Goal: Communication & Community: Answer question/provide support

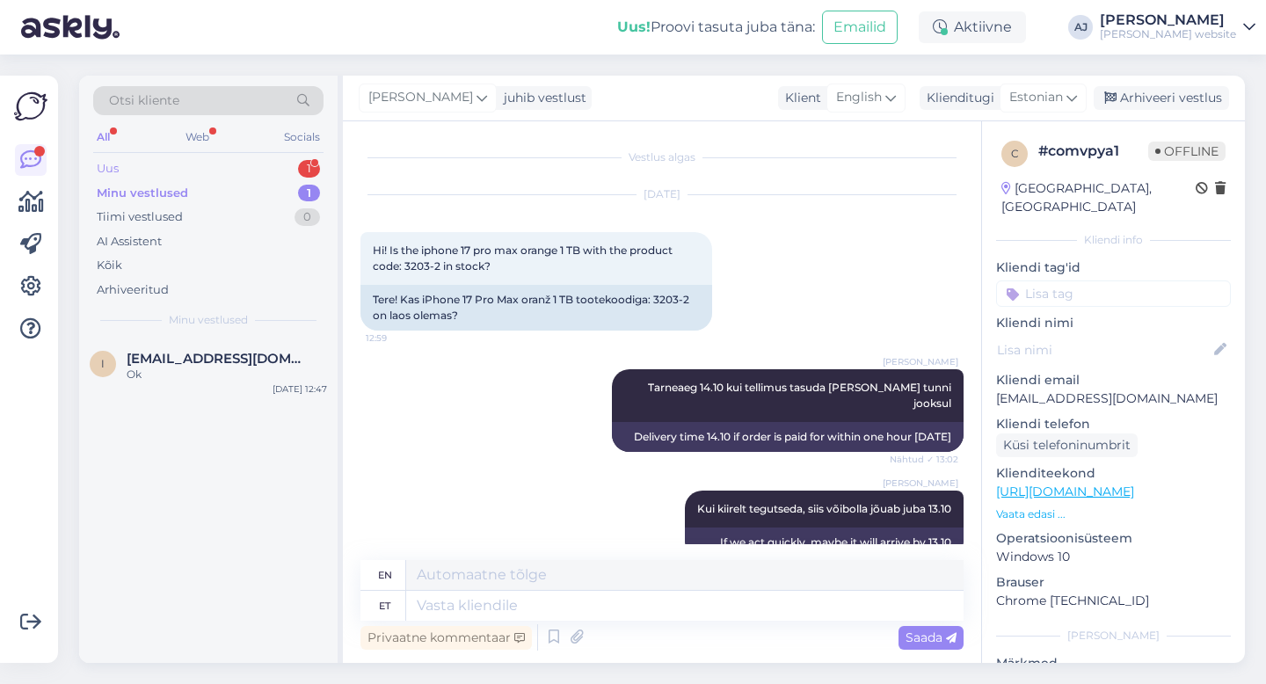
scroll to position [2490, 0]
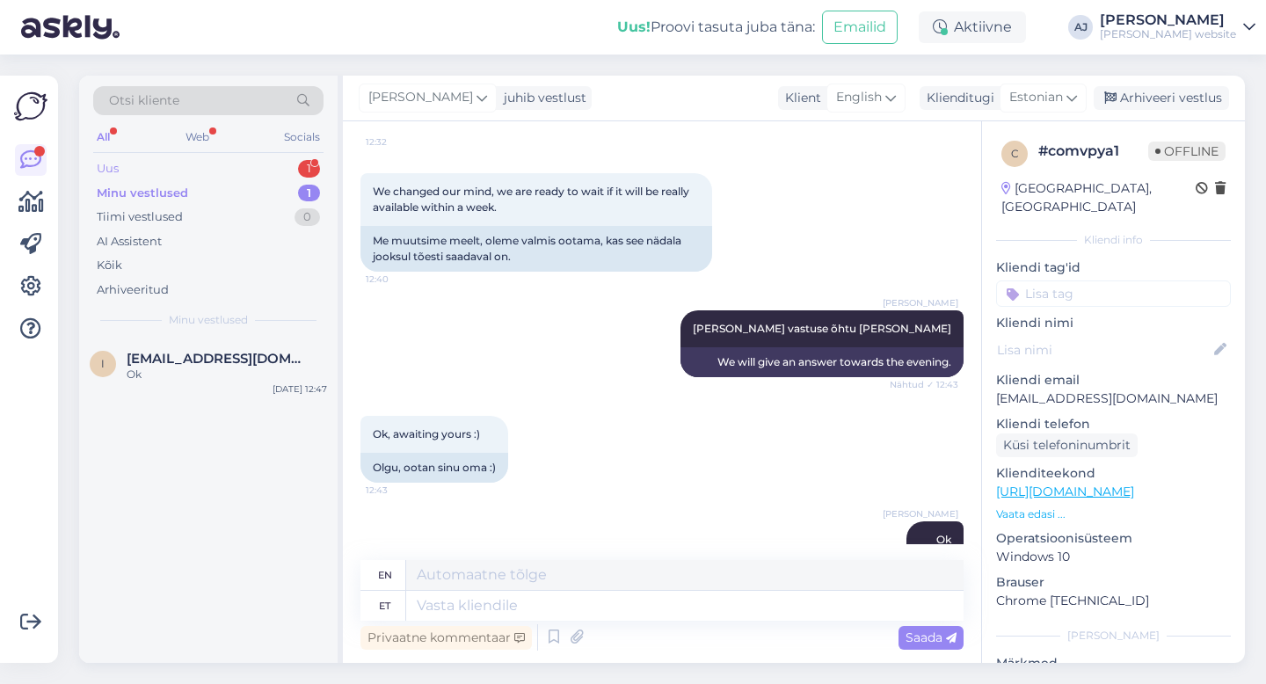
click at [123, 162] on div "Uus 1" at bounding box center [208, 168] width 230 height 25
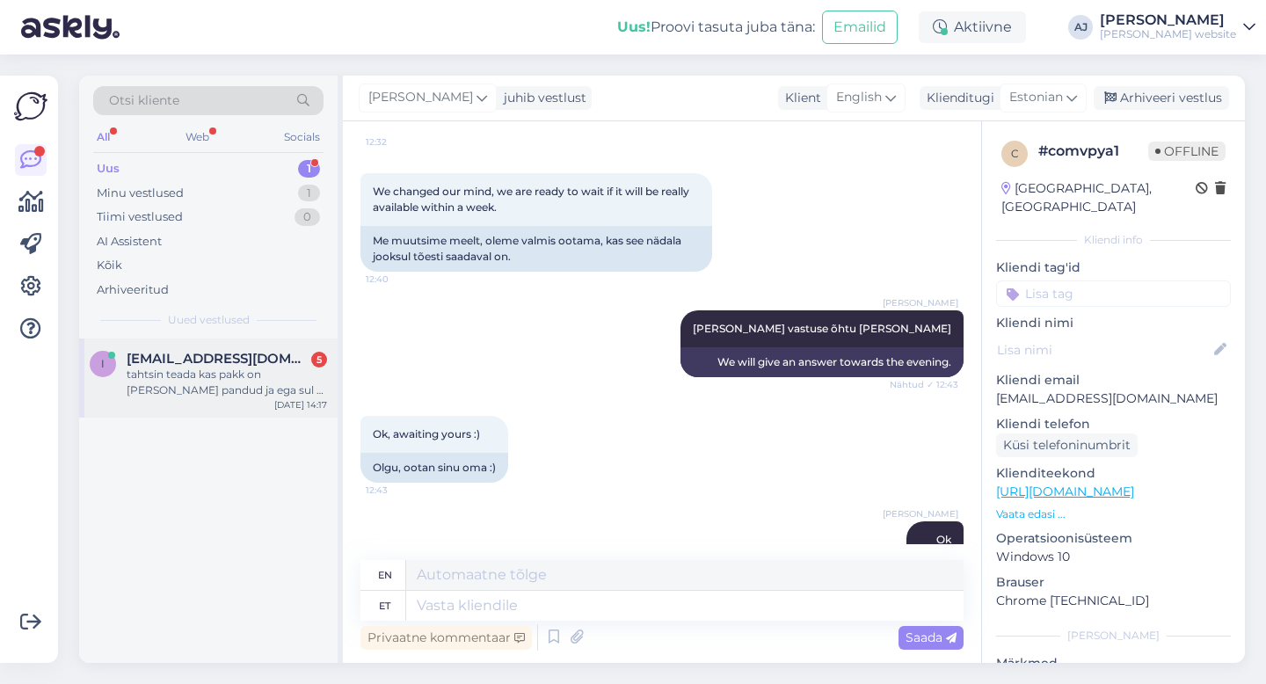
click at [172, 352] on span "[EMAIL_ADDRESS][DOMAIN_NAME]" at bounding box center [218, 359] width 183 height 16
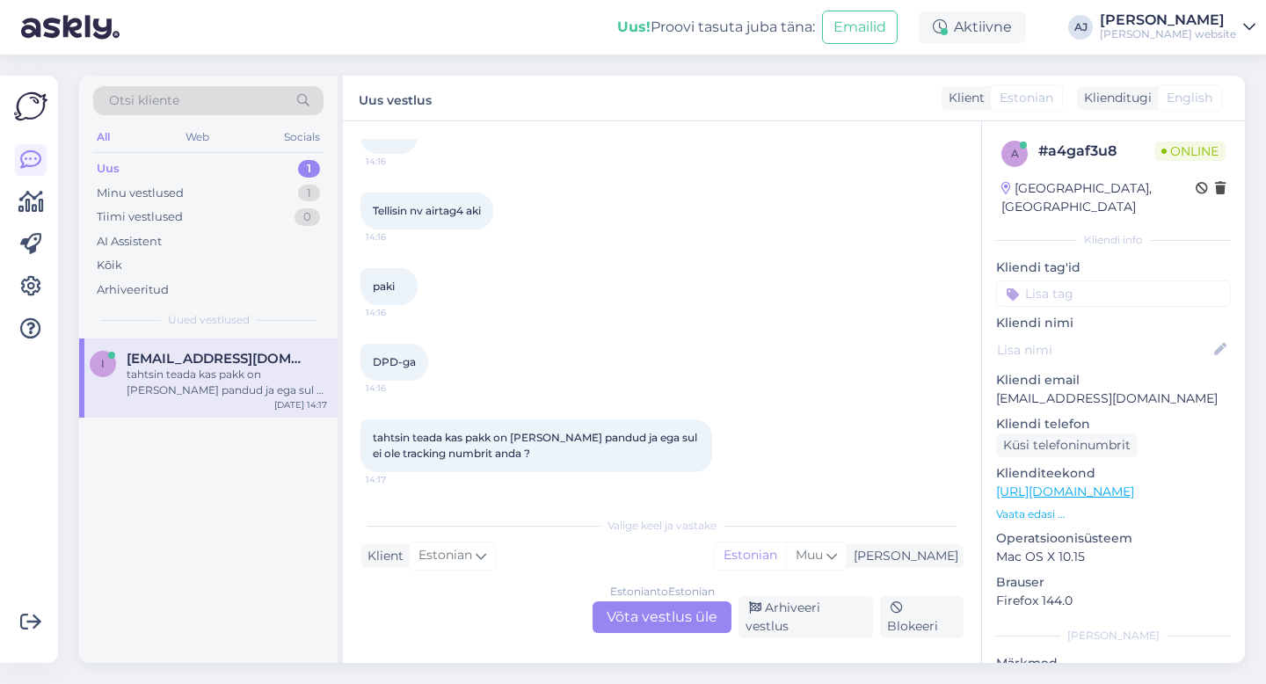
scroll to position [105, 0]
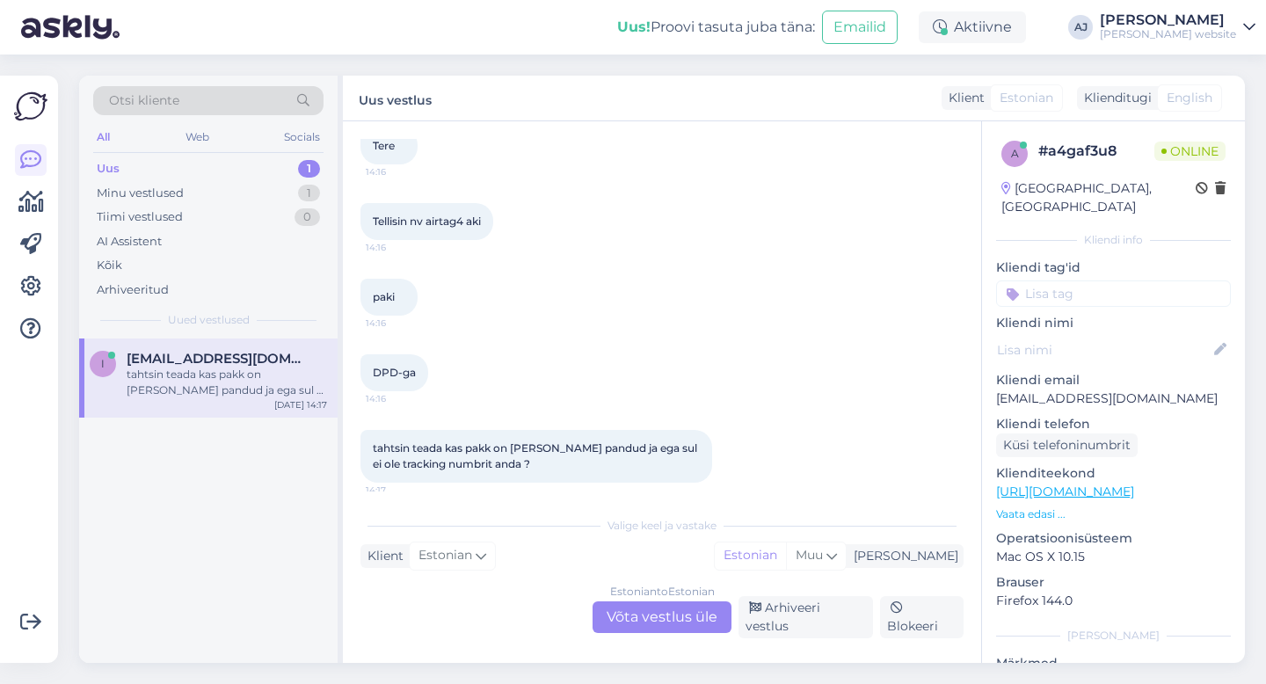
click at [700, 619] on div "Estonian to Estonian Võta vestlus üle" at bounding box center [661, 617] width 139 height 32
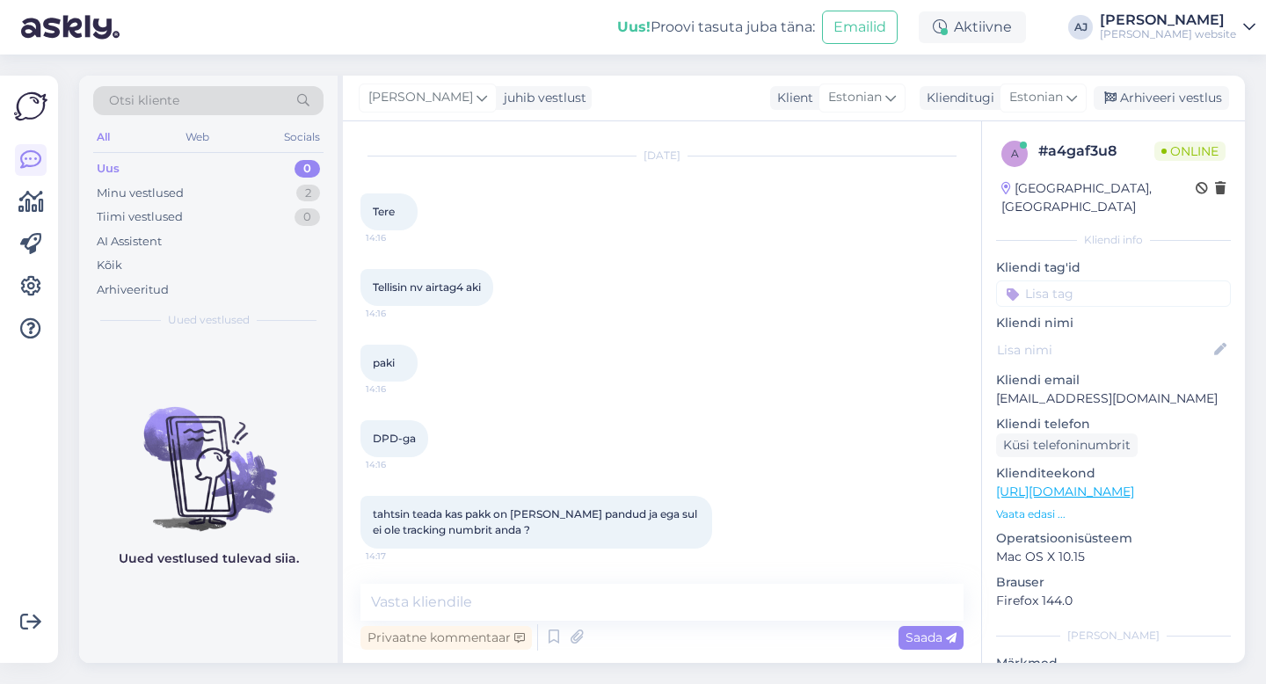
scroll to position [39, 0]
click at [407, 608] on textarea at bounding box center [661, 602] width 603 height 37
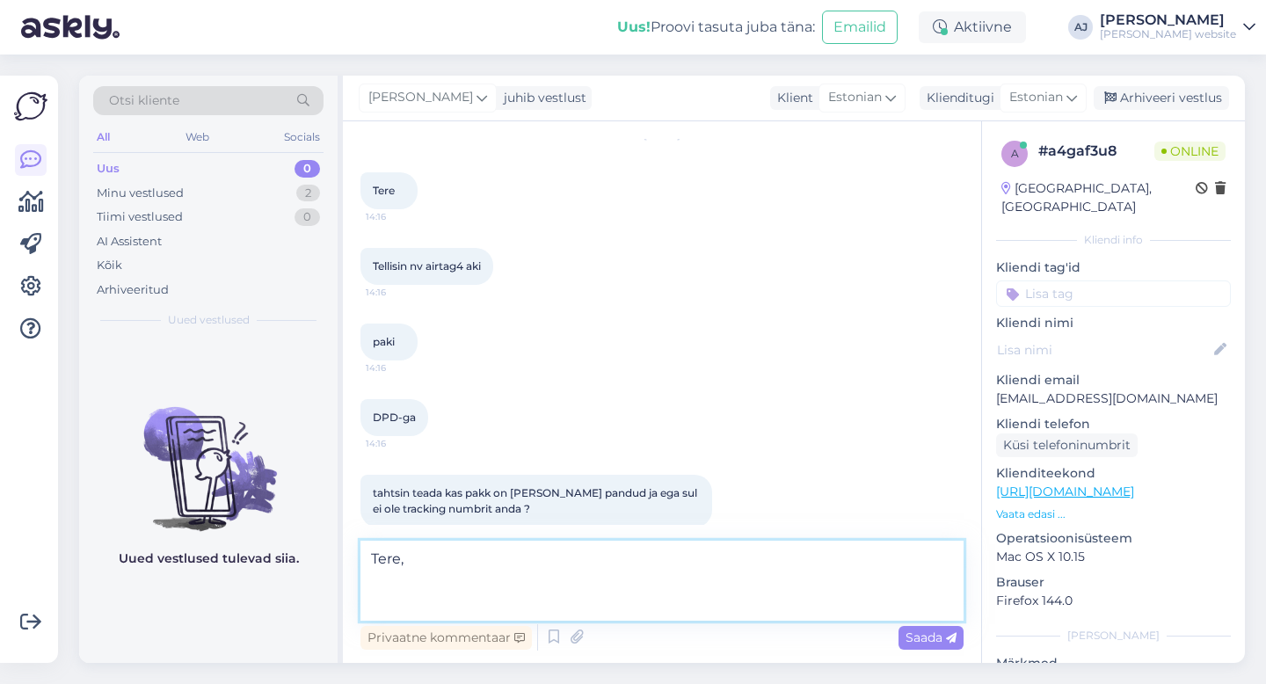
scroll to position [82, 0]
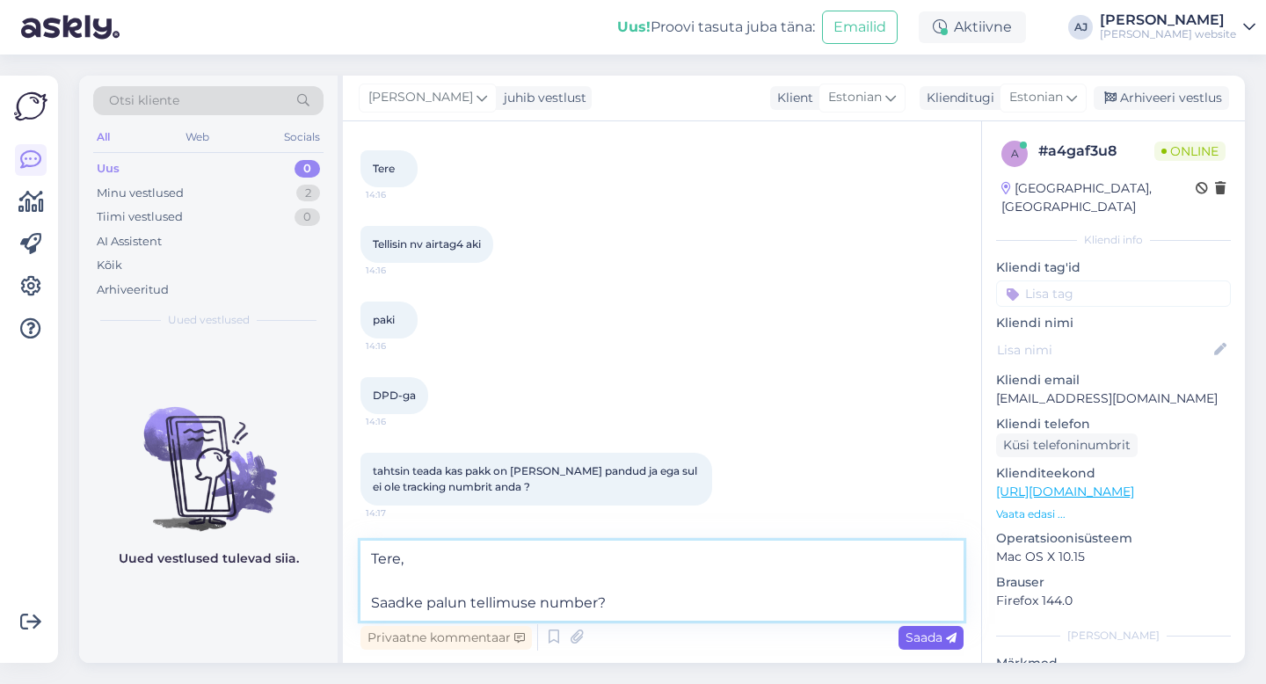
type textarea "Tere, Saadke palun tellimuse number?"
drag, startPoint x: 931, startPoint y: 635, endPoint x: 824, endPoint y: 588, distance: 116.5
click at [932, 635] on span "Saada" at bounding box center [930, 637] width 51 height 16
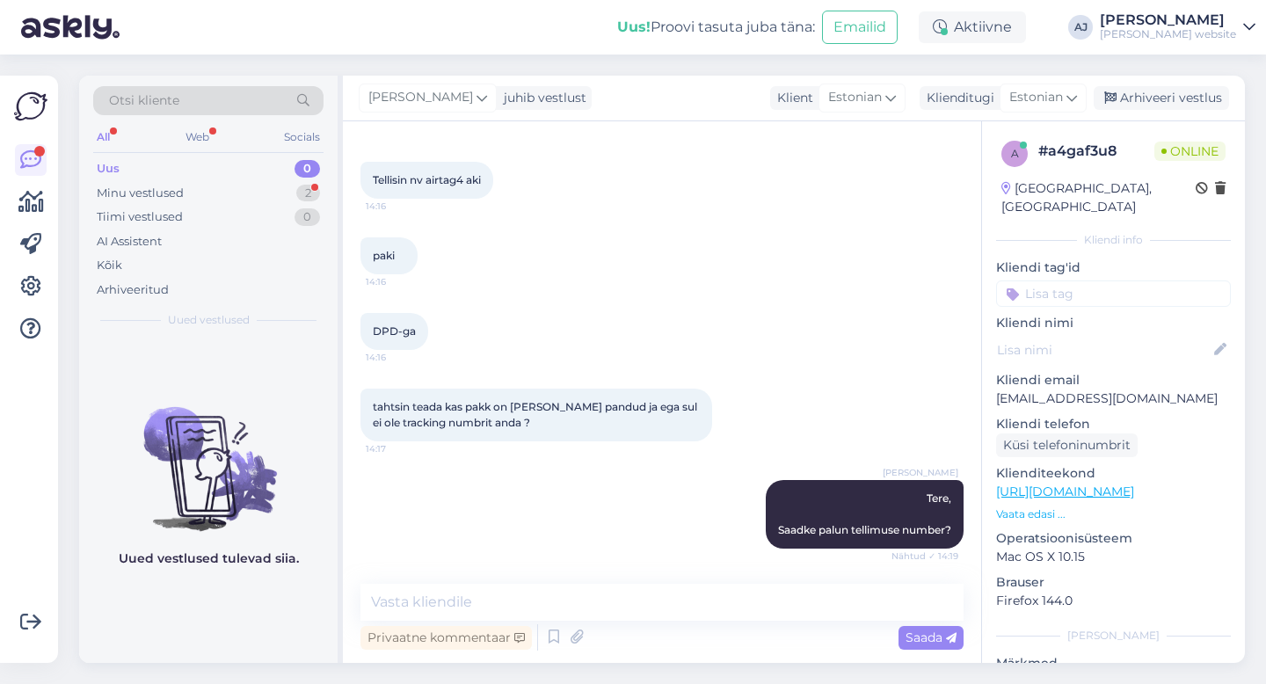
scroll to position [237, 0]
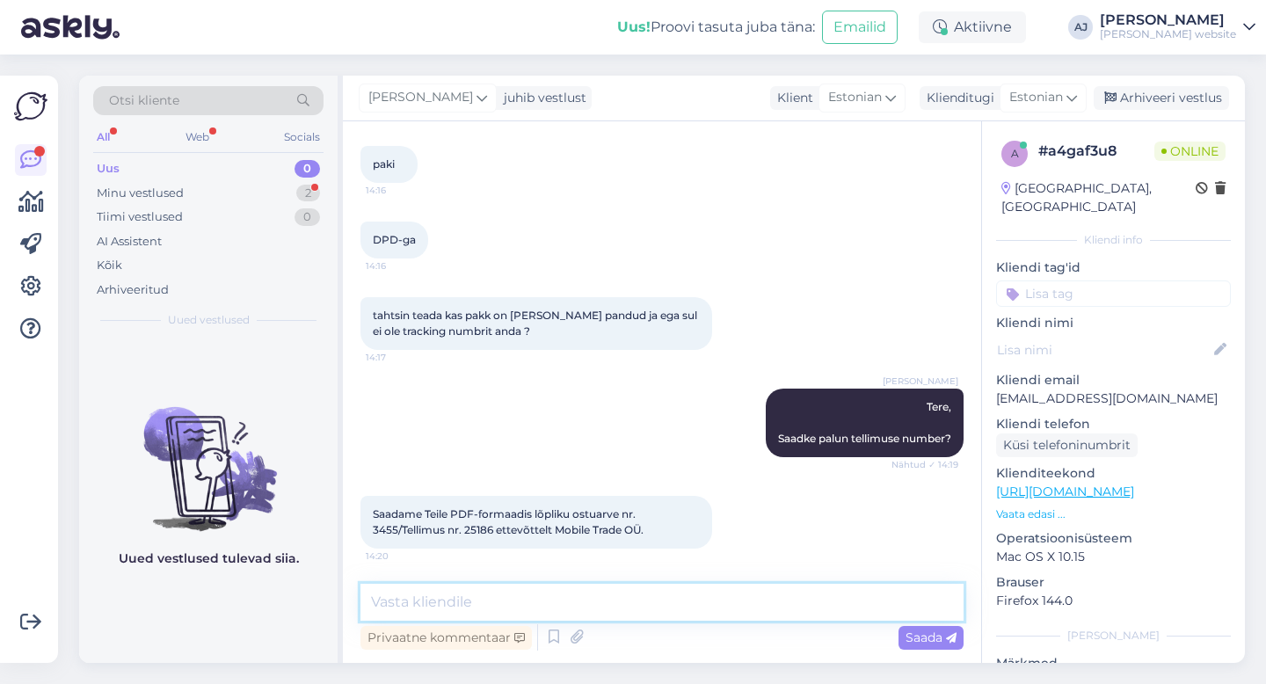
click at [443, 608] on textarea at bounding box center [661, 602] width 603 height 37
type textarea "[PERSON_NAME] saadetakse välja"
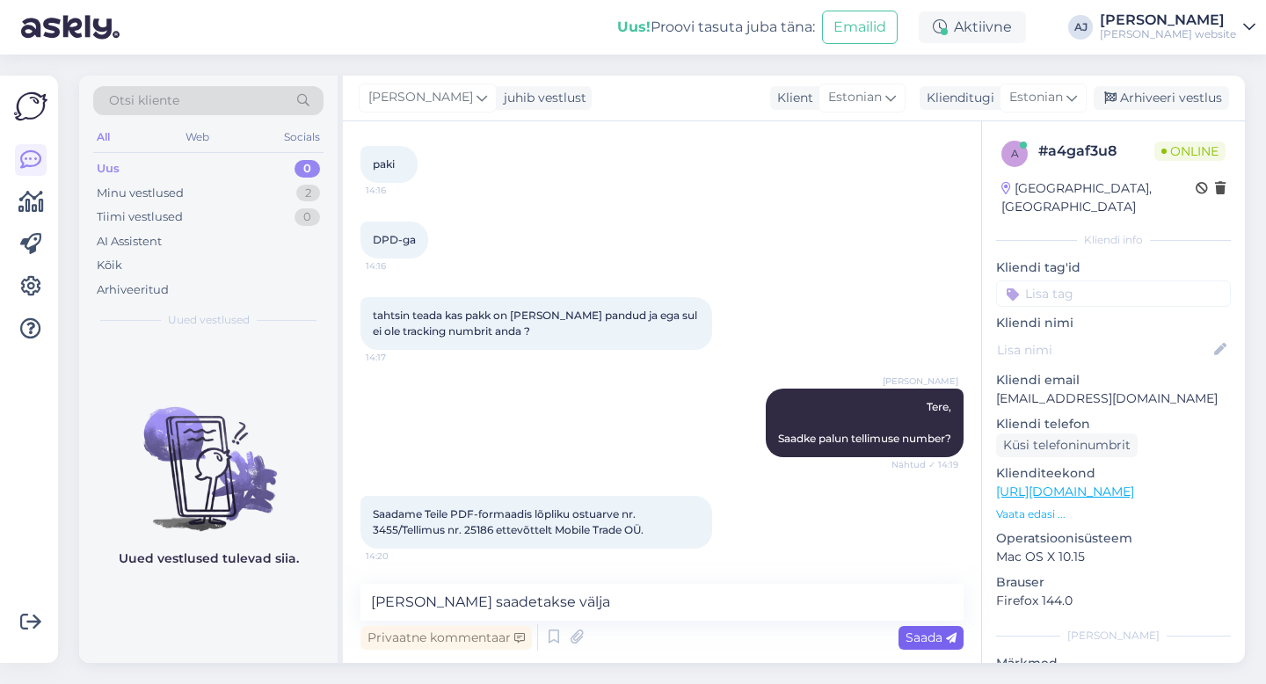
click at [929, 642] on span "Saada" at bounding box center [930, 637] width 51 height 16
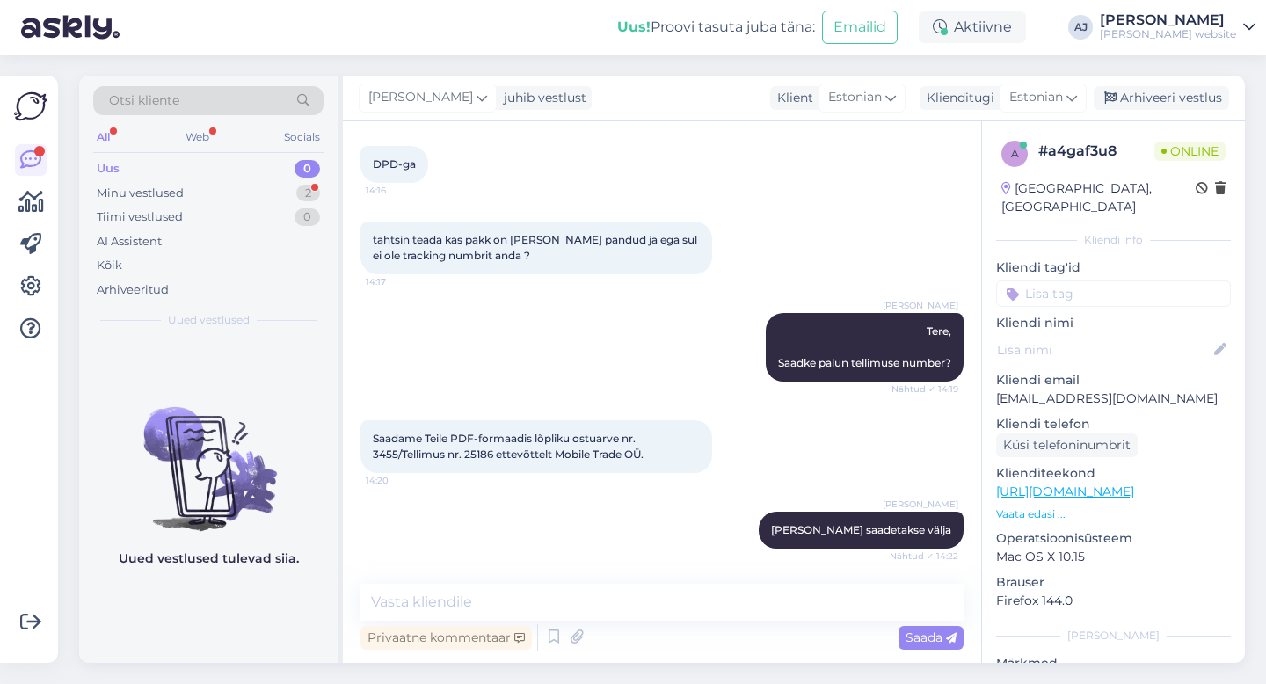
scroll to position [388, 0]
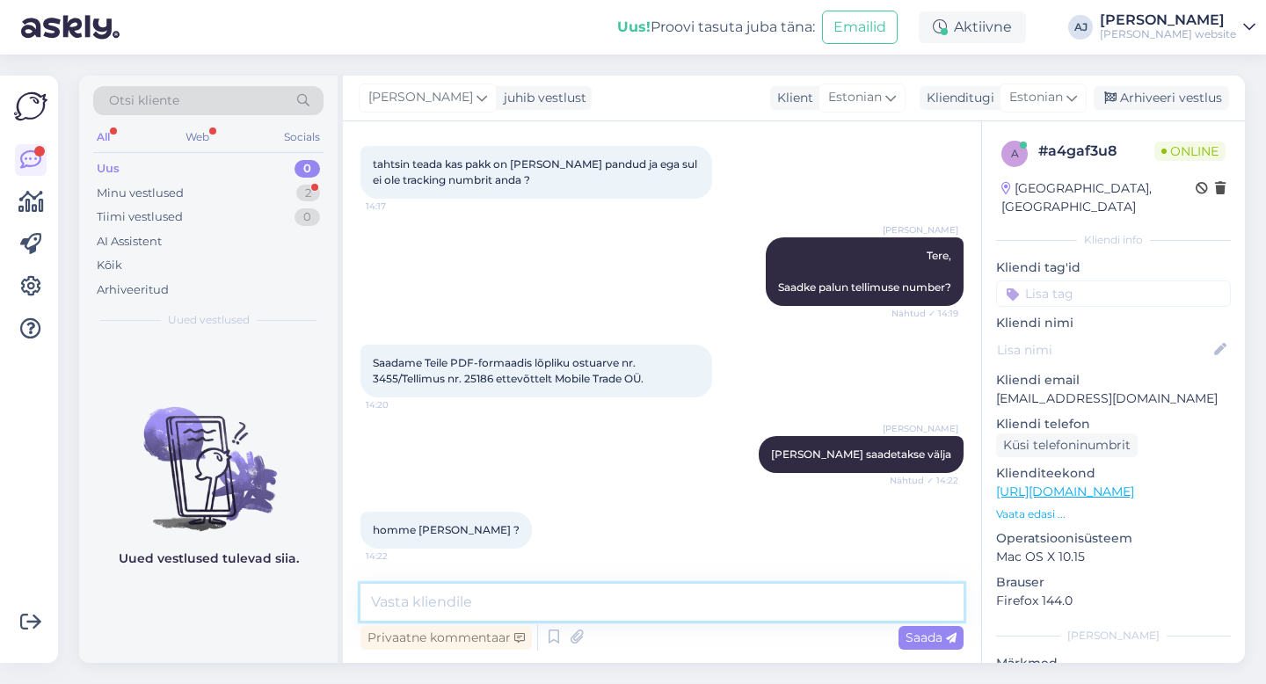
click at [386, 611] on textarea at bounding box center [661, 602] width 603 height 37
click at [379, 597] on textarea "homme" at bounding box center [661, 602] width 603 height 37
type textarea "Homme"
drag, startPoint x: 932, startPoint y: 634, endPoint x: 850, endPoint y: 601, distance: 88.0
click at [933, 634] on span "Saada" at bounding box center [930, 637] width 51 height 16
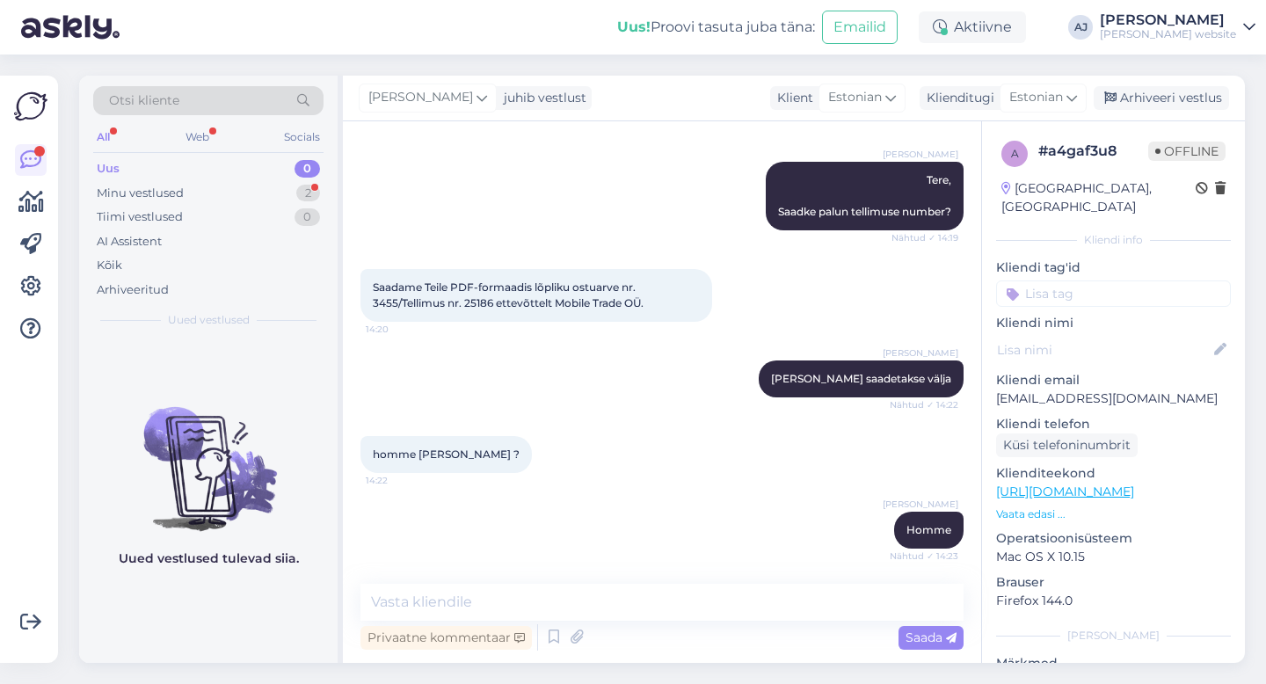
scroll to position [615, 0]
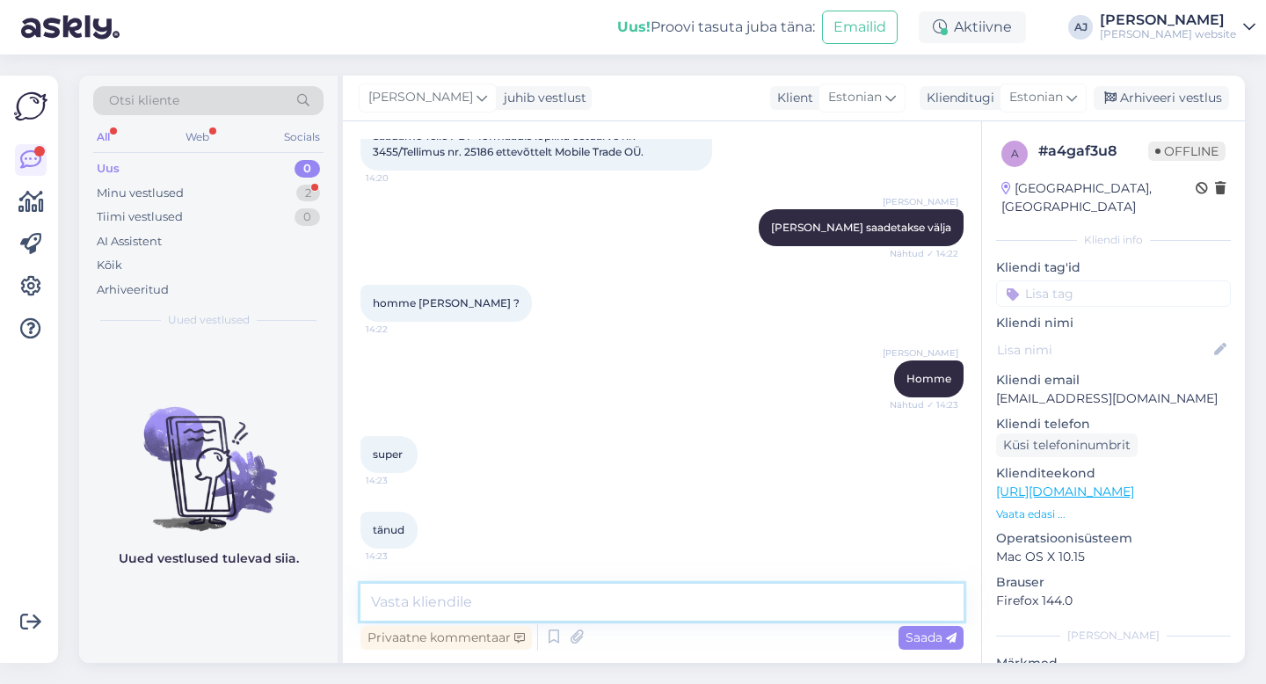
click at [456, 599] on textarea at bounding box center [661, 602] width 603 height 37
type textarea "Palun"
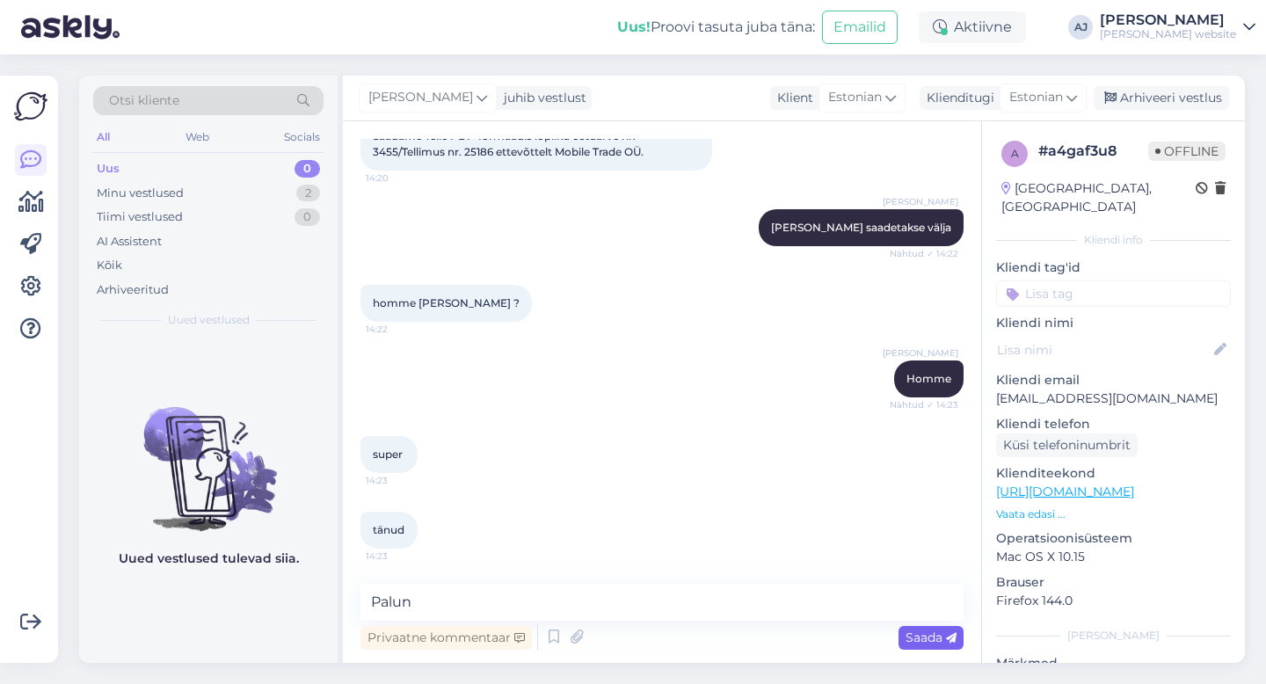
click at [924, 639] on span "Saada" at bounding box center [930, 637] width 51 height 16
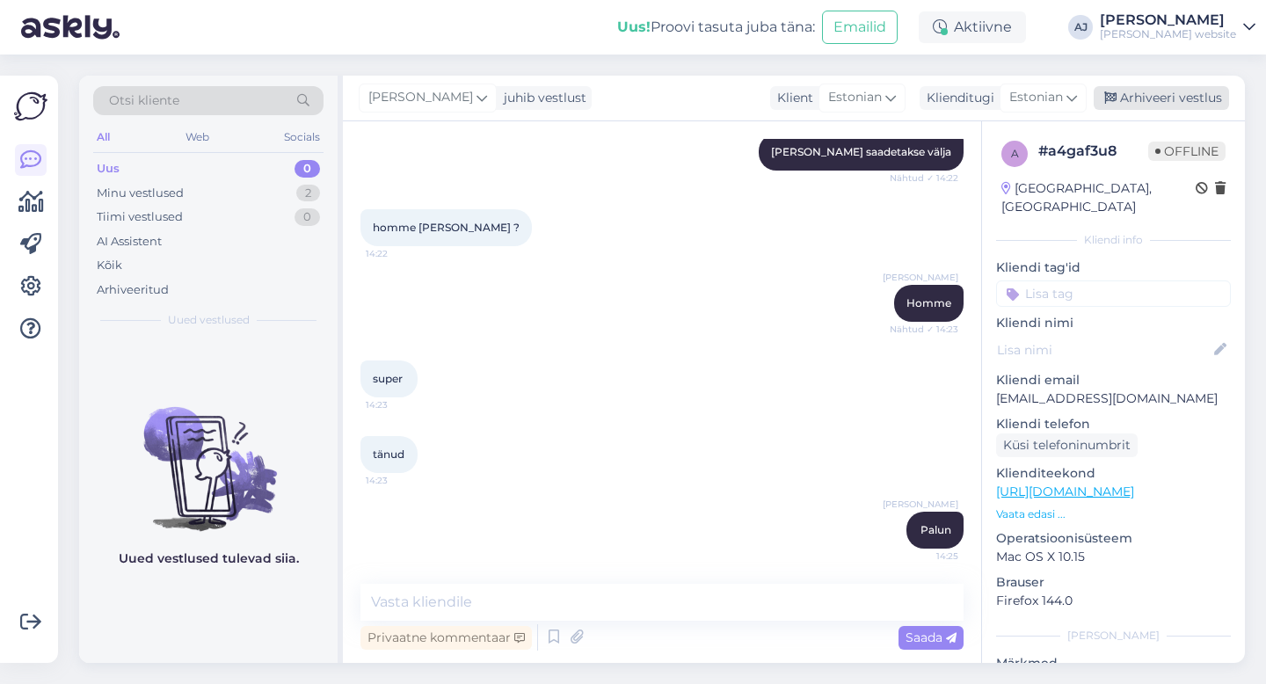
click at [1185, 97] on div "Arhiveeri vestlus" at bounding box center [1160, 98] width 135 height 24
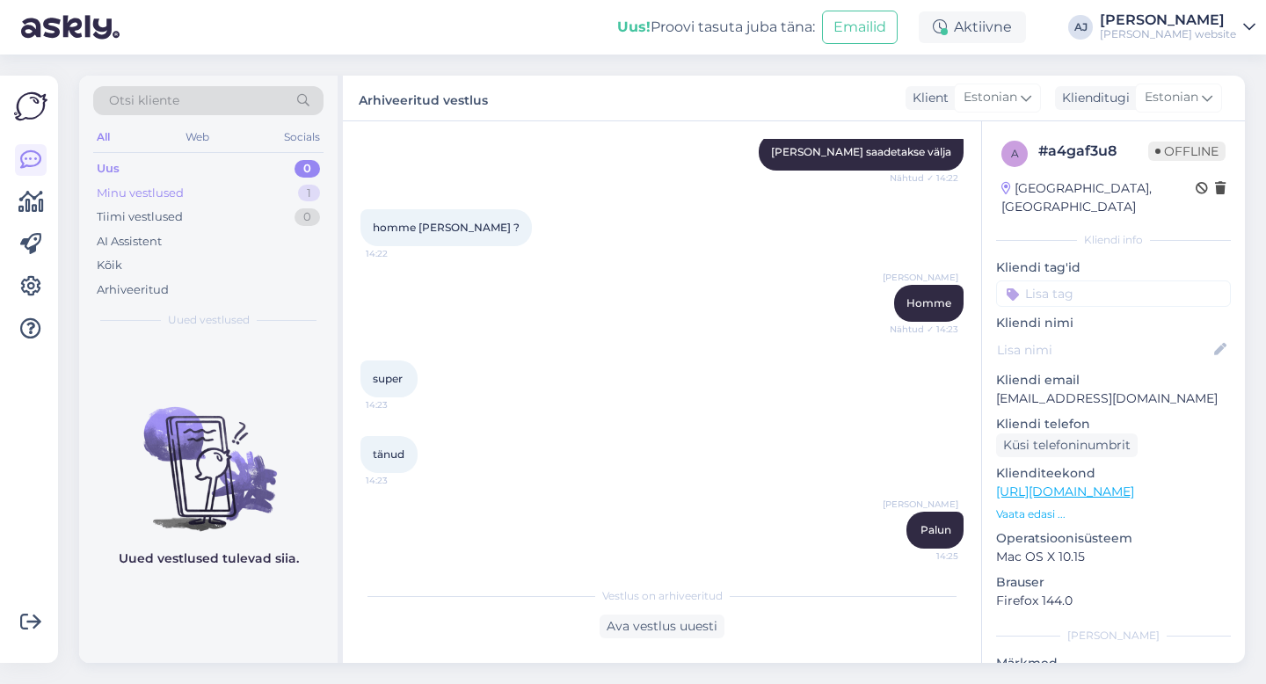
click at [134, 189] on div "Minu vestlused" at bounding box center [140, 194] width 87 height 18
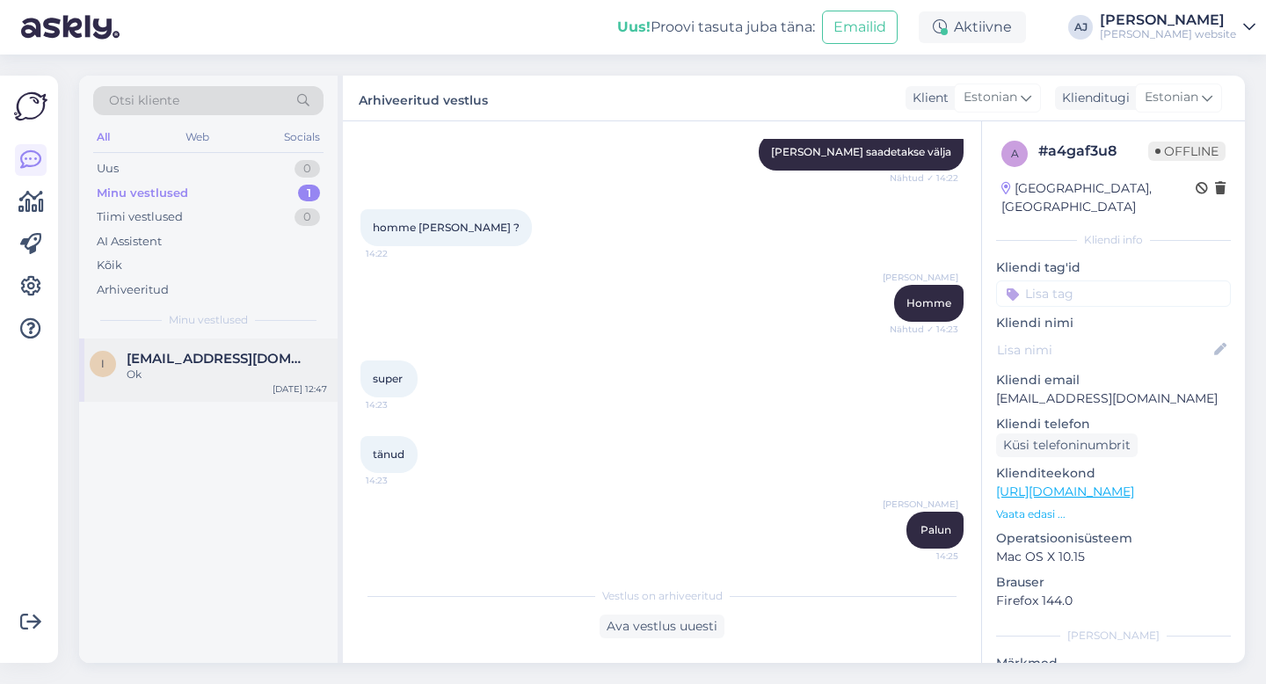
click at [157, 352] on span "[EMAIL_ADDRESS][DOMAIN_NAME]" at bounding box center [218, 359] width 183 height 16
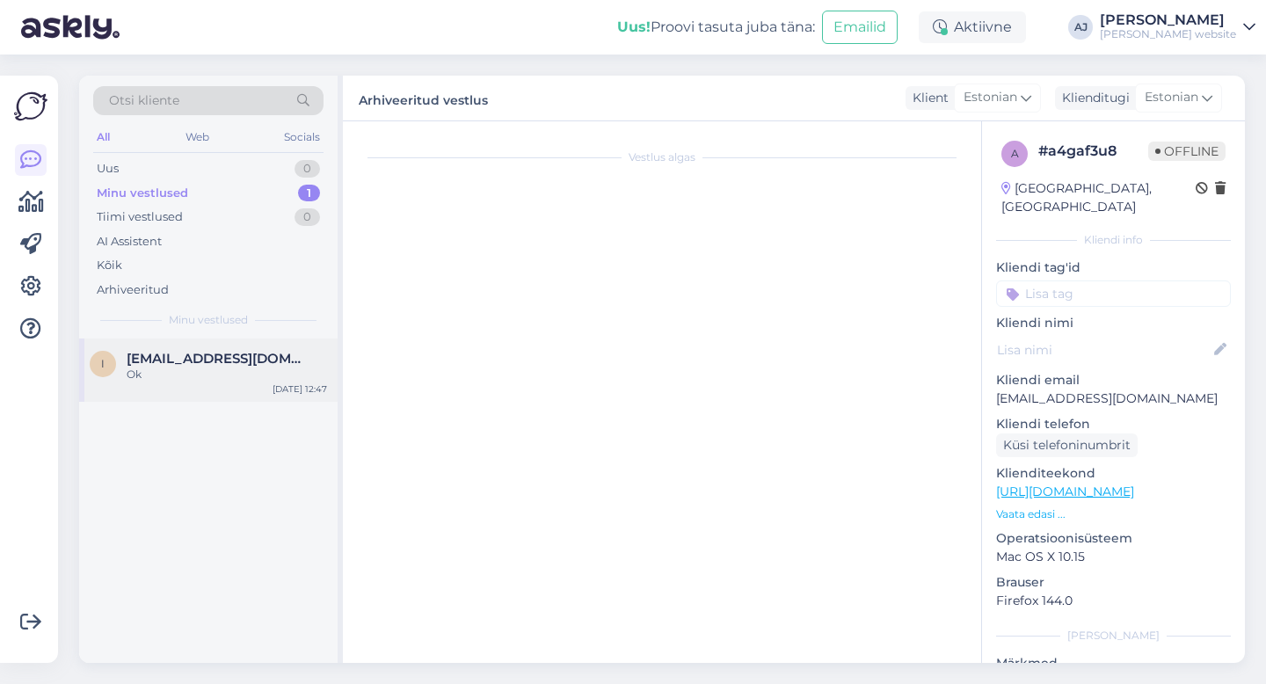
scroll to position [2490, 0]
